Goal: Find specific fact: Find specific fact

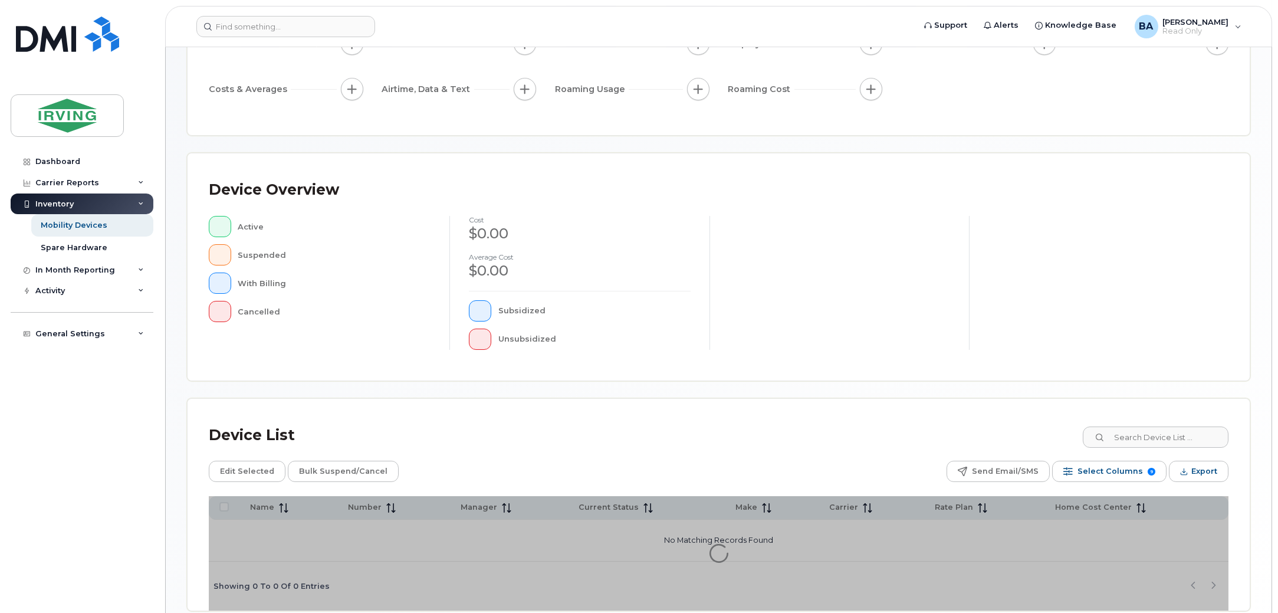
scroll to position [198, 0]
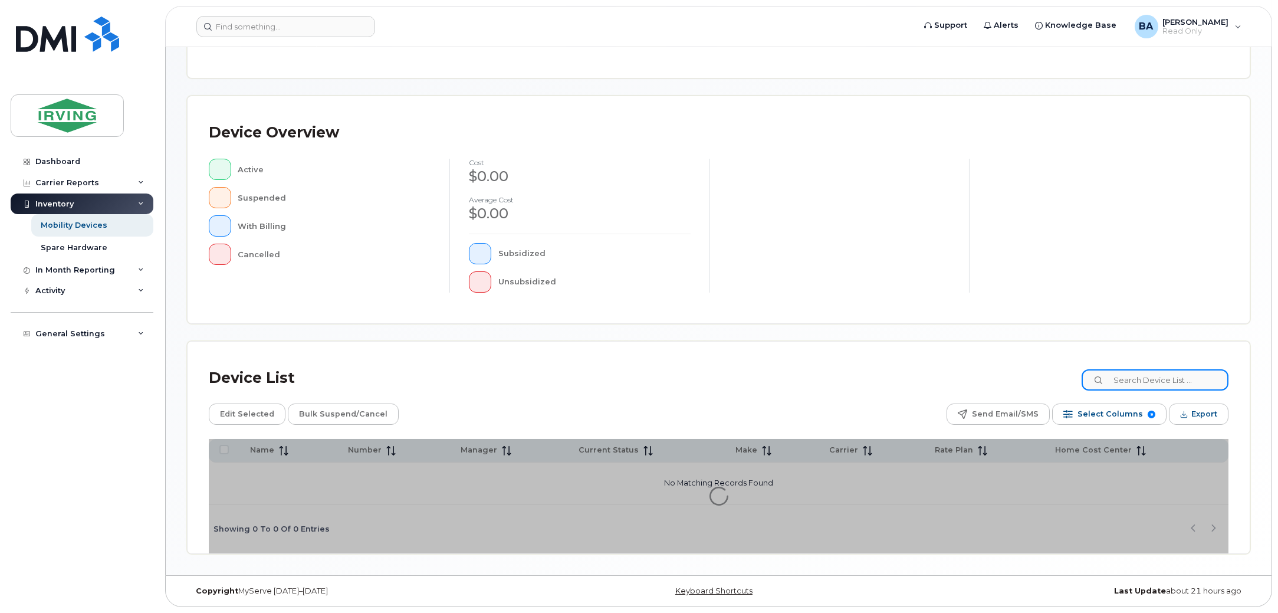
click at [1111, 374] on input at bounding box center [1154, 379] width 147 height 21
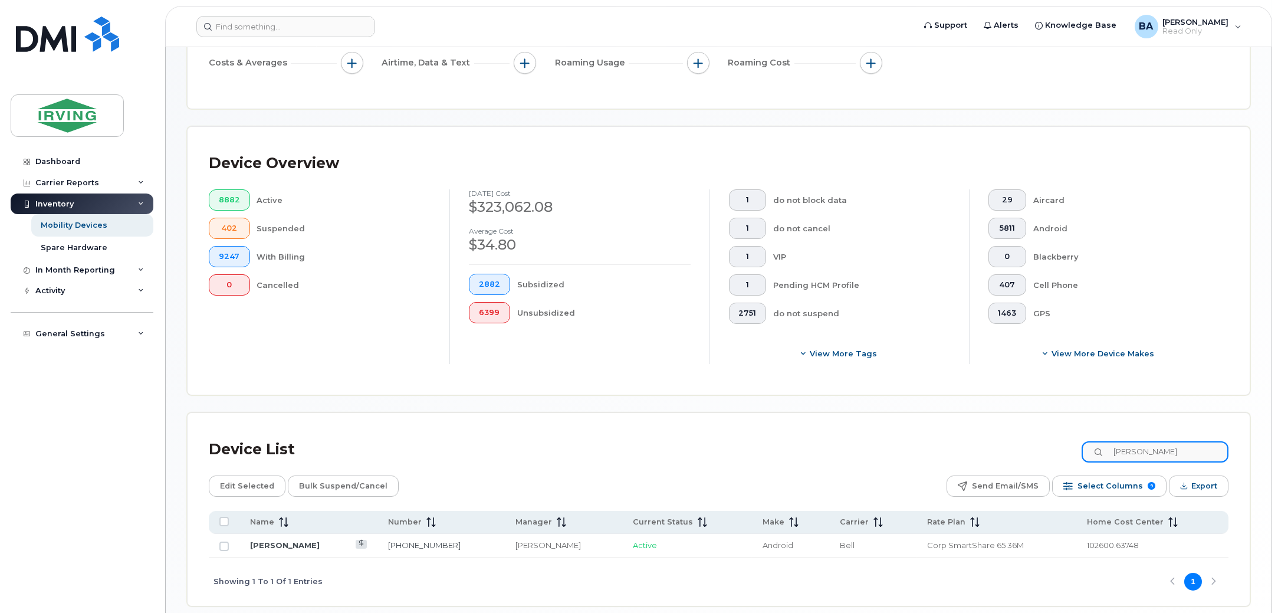
type input "MACVICAR"
click at [286, 545] on link "Amy MacVicar" at bounding box center [285, 544] width 70 height 9
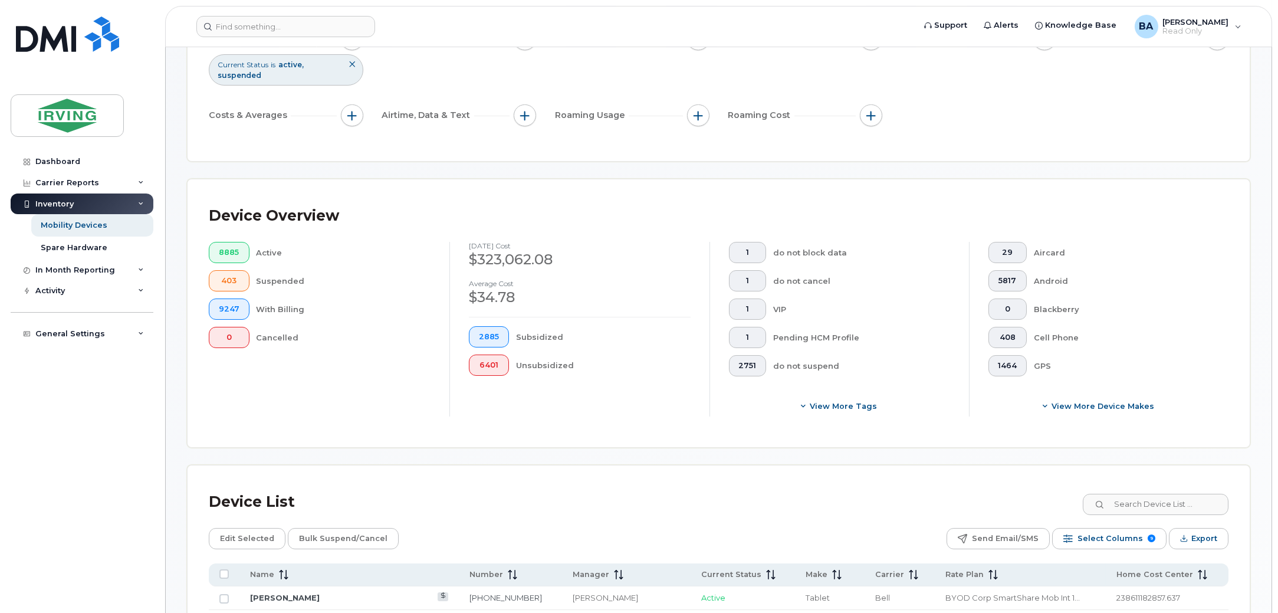
scroll to position [294, 0]
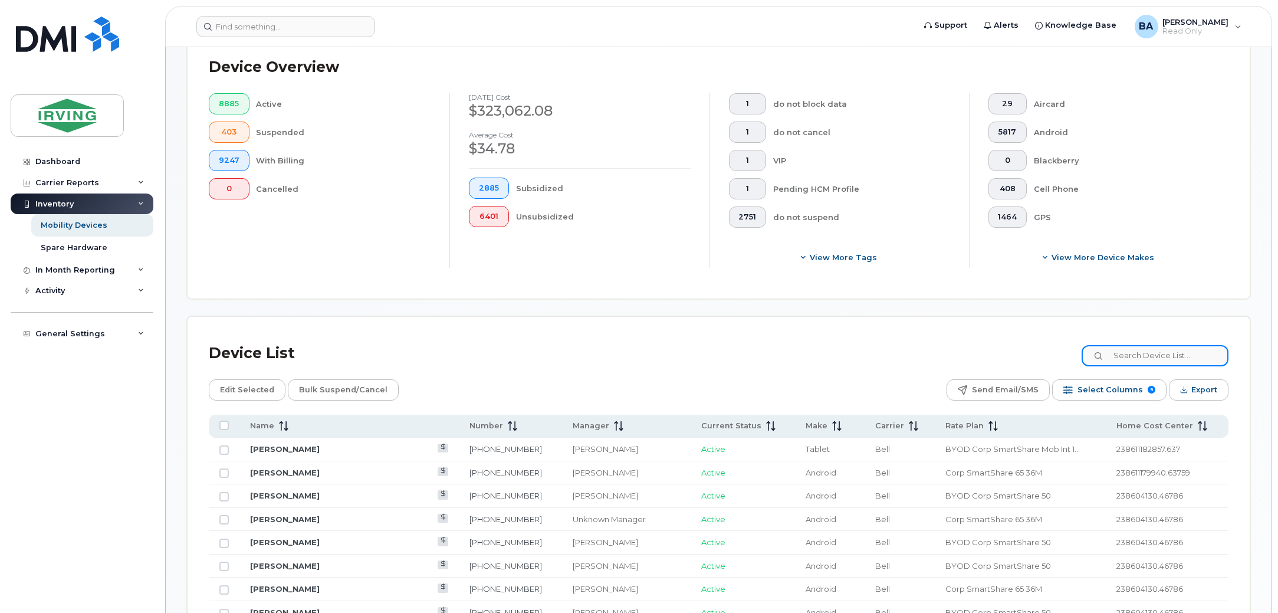
click at [1139, 361] on input at bounding box center [1154, 355] width 147 height 21
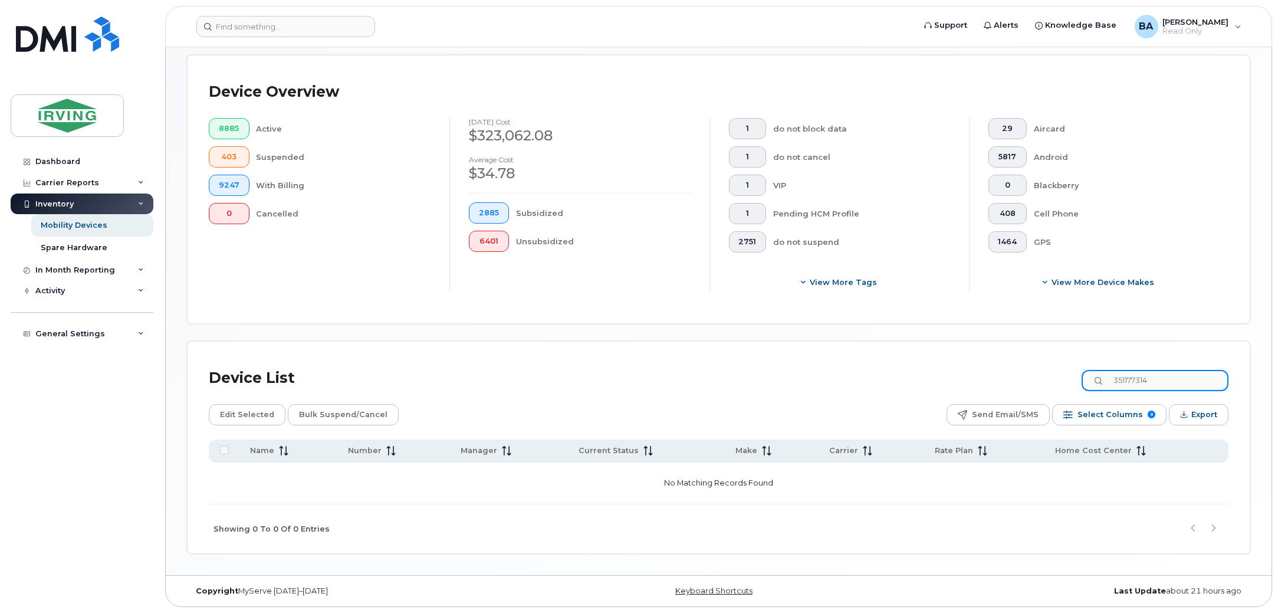
scroll to position [269, 0]
type input "35117731444820"
drag, startPoint x: 1205, startPoint y: 371, endPoint x: 805, endPoint y: 335, distance: 400.7
click at [889, 341] on div "Device List 35117731444820 Edit Selected Bulk Suspend/Cancel Send Email/SMS Sel…" at bounding box center [718, 447] width 1063 height 213
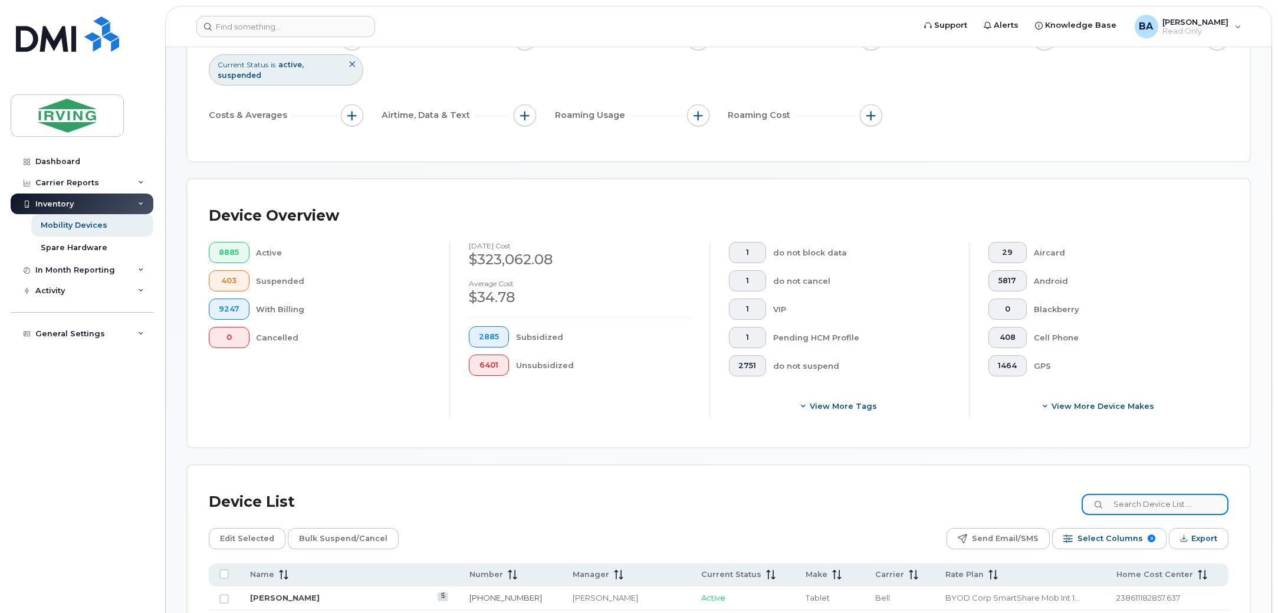
scroll to position [0, 0]
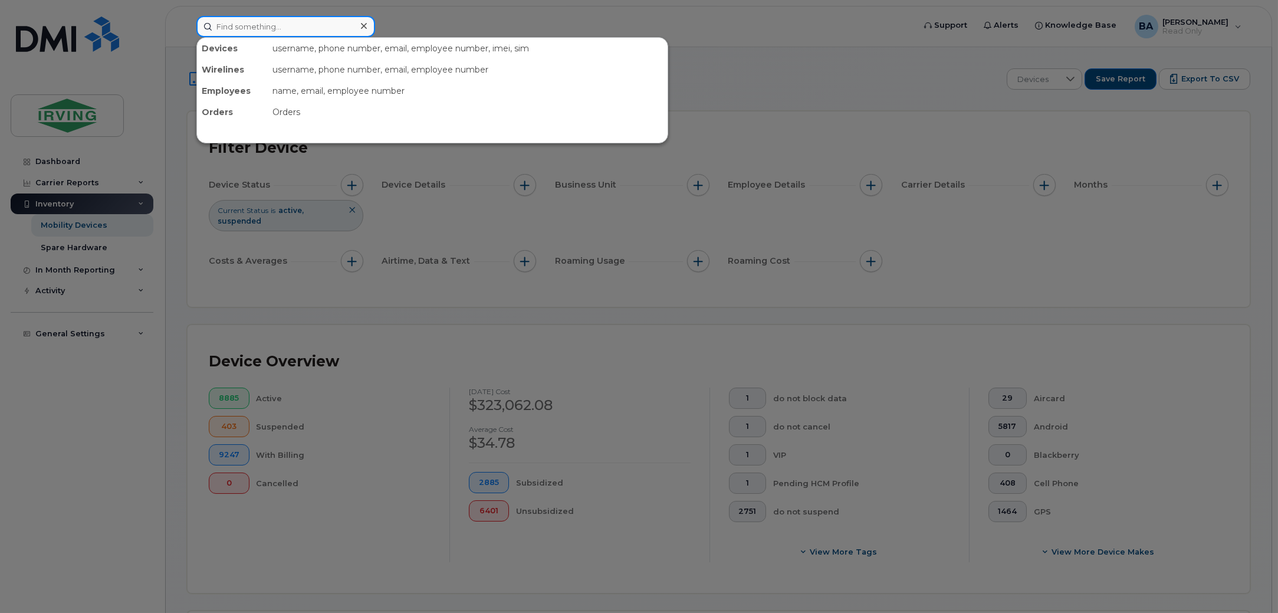
click at [254, 27] on input at bounding box center [285, 26] width 179 height 21
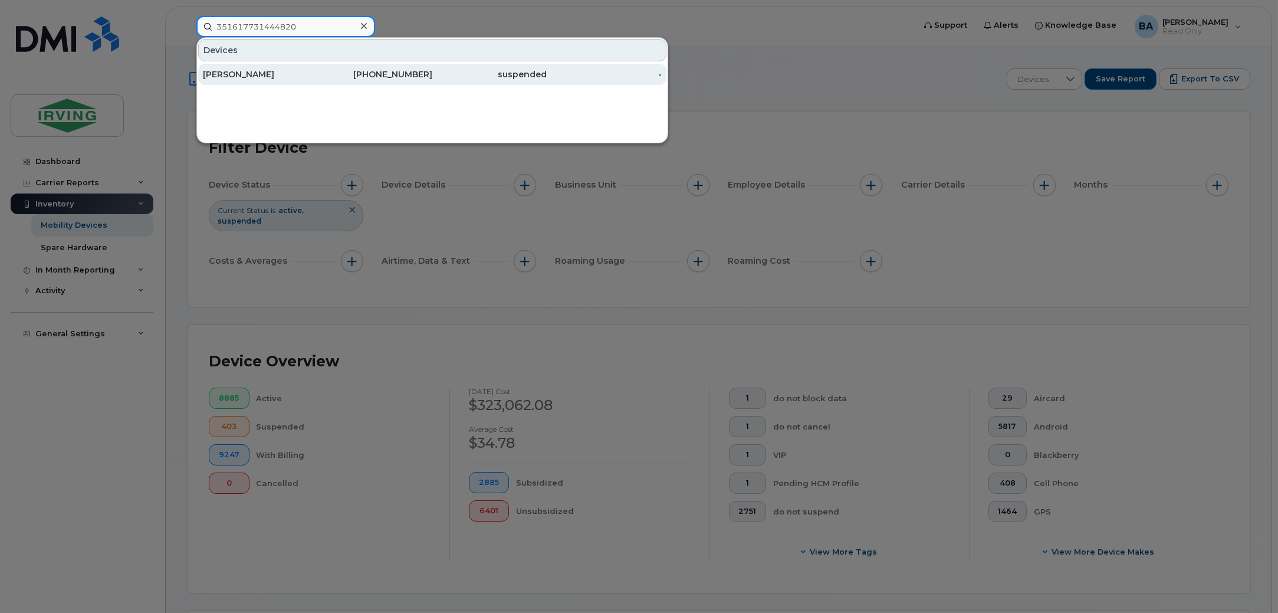
type input "351617731444820"
click at [318, 71] on div "[PHONE_NUMBER]" at bounding box center [375, 74] width 115 height 12
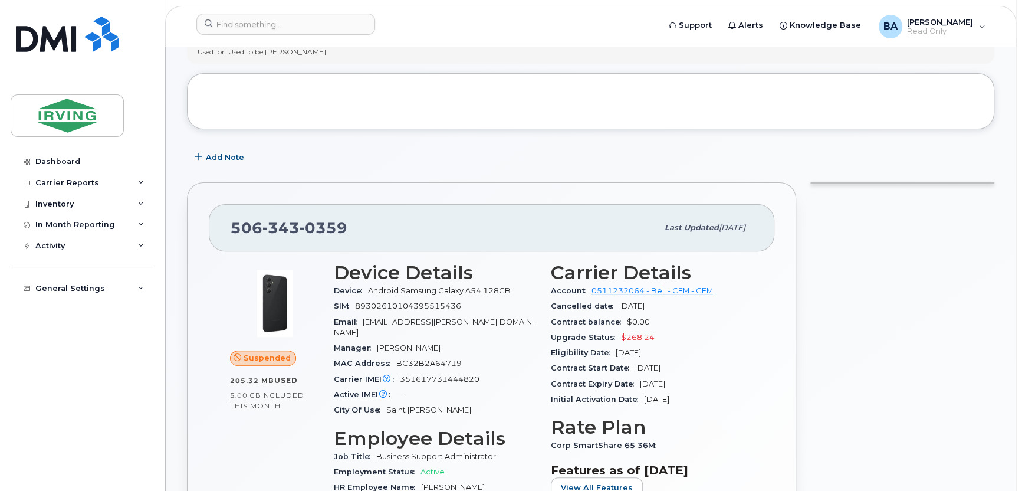
scroll to position [236, 0]
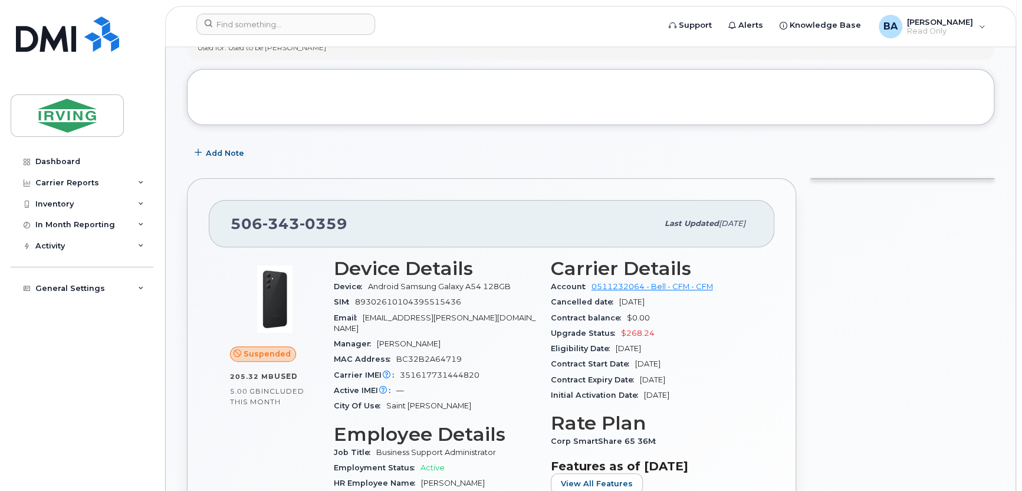
click at [425, 370] on span "351617731444820" at bounding box center [440, 374] width 80 height 9
copy span "351617731444820"
click at [414, 301] on span "89302610104395515436" at bounding box center [408, 301] width 106 height 9
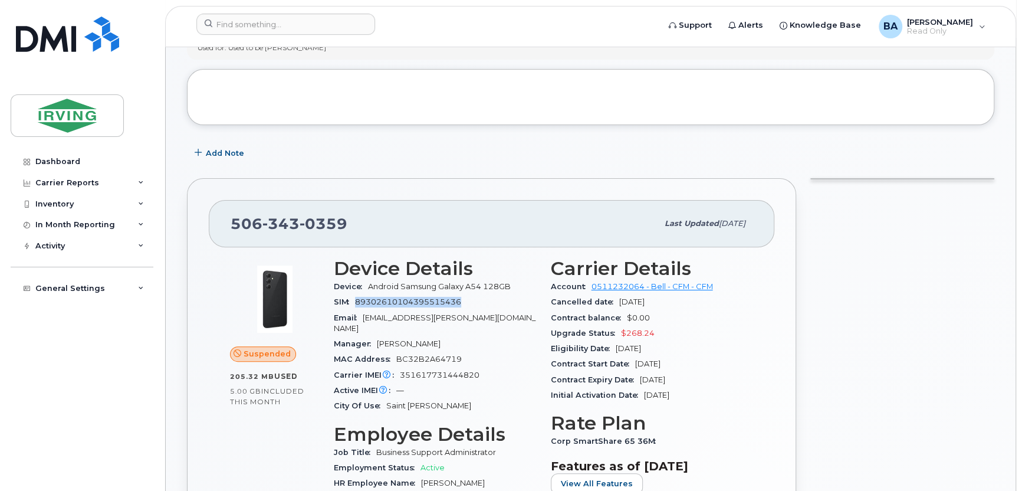
copy span "89302610104395515436"
